Goal: Transaction & Acquisition: Purchase product/service

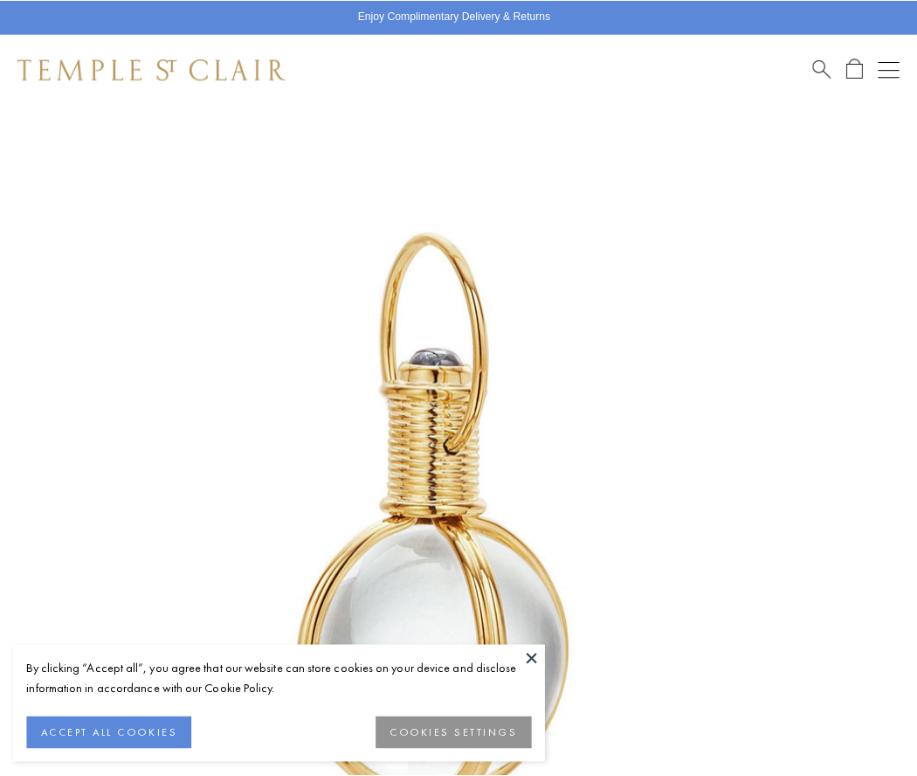
scroll to position [453, 0]
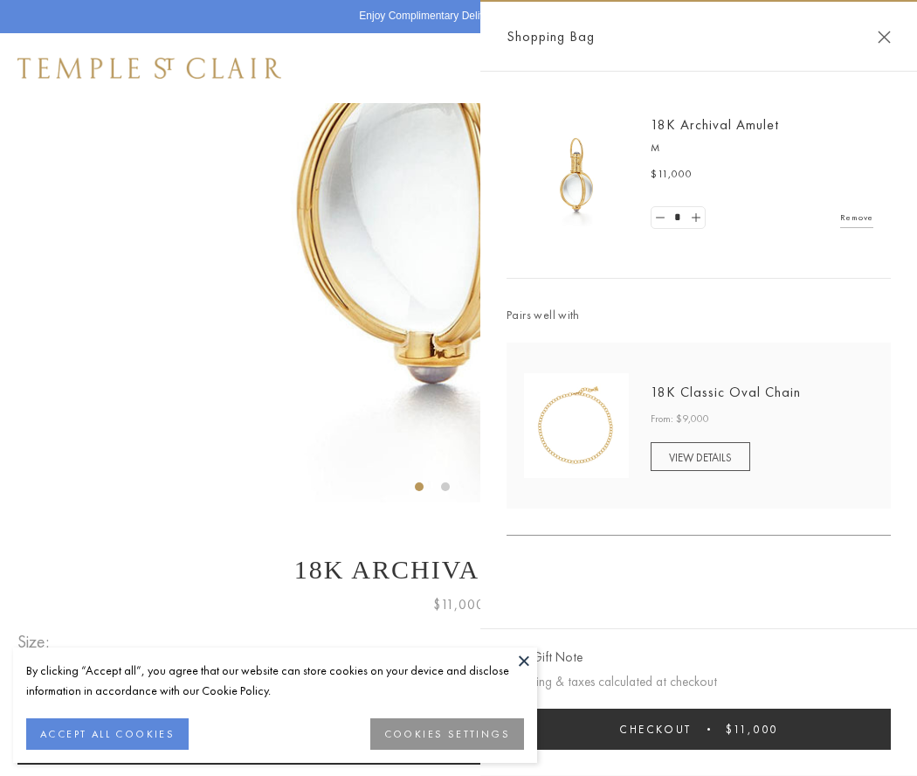
click at [699, 729] on button "Checkout $11,000" at bounding box center [699, 729] width 384 height 41
